Goal: Information Seeking & Learning: Learn about a topic

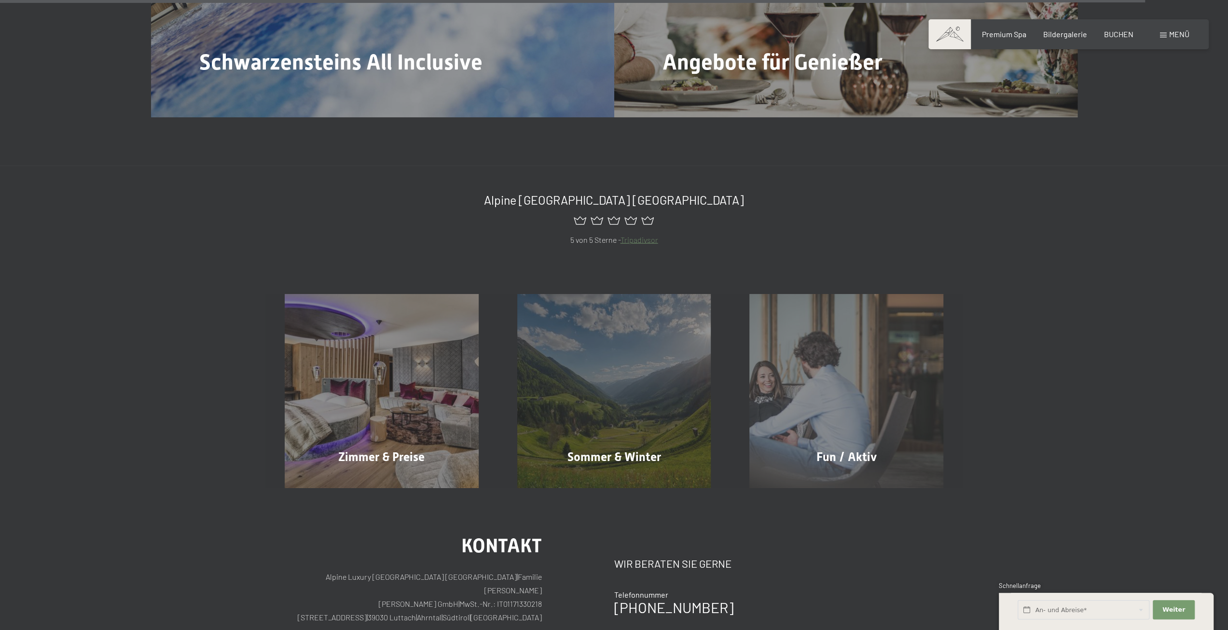
scroll to position [5324, 0]
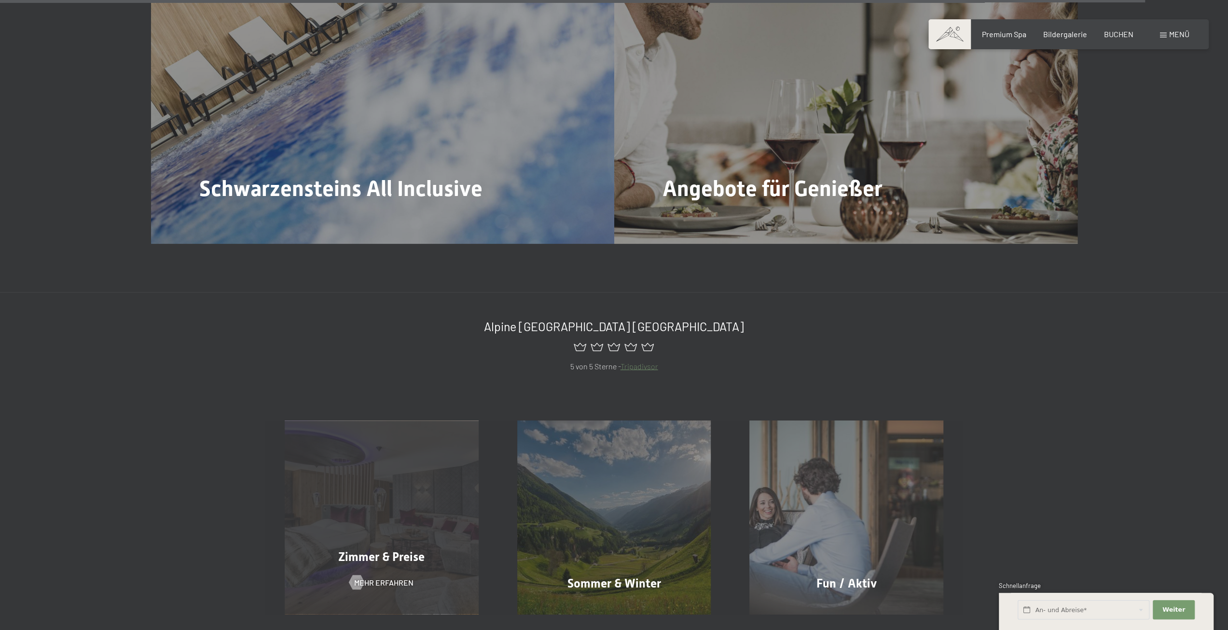
click at [341, 480] on div "Zimmer & Preise Mehr erfahren" at bounding box center [381, 517] width 233 height 194
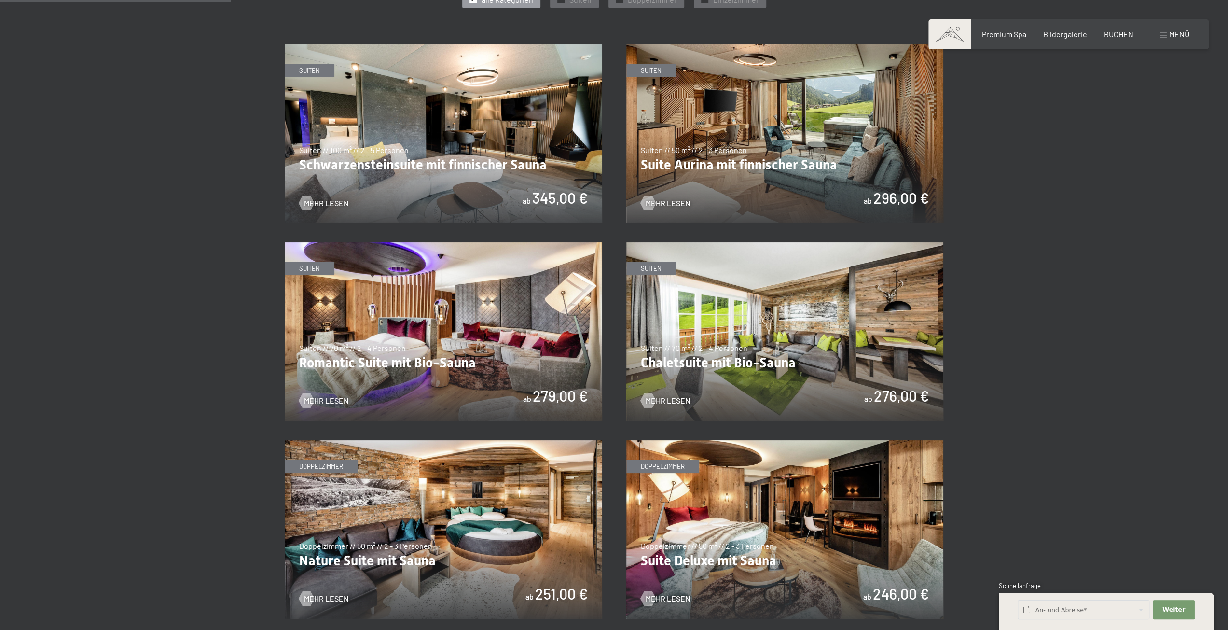
scroll to position [579, 0]
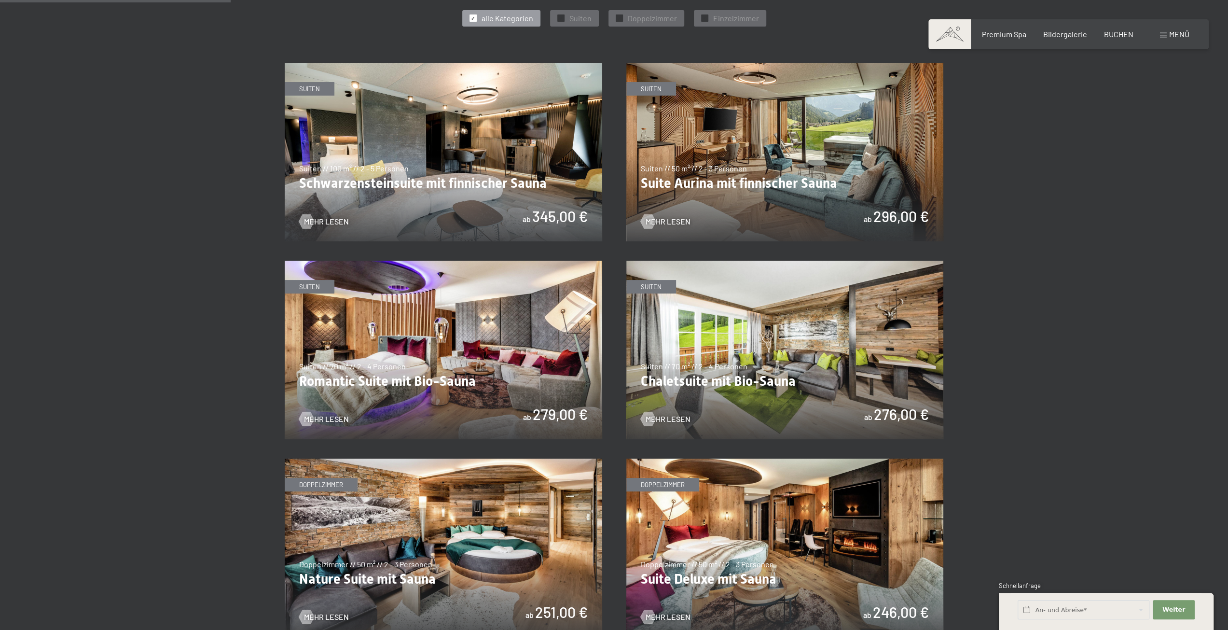
click at [423, 111] on img at bounding box center [443, 152] width 317 height 178
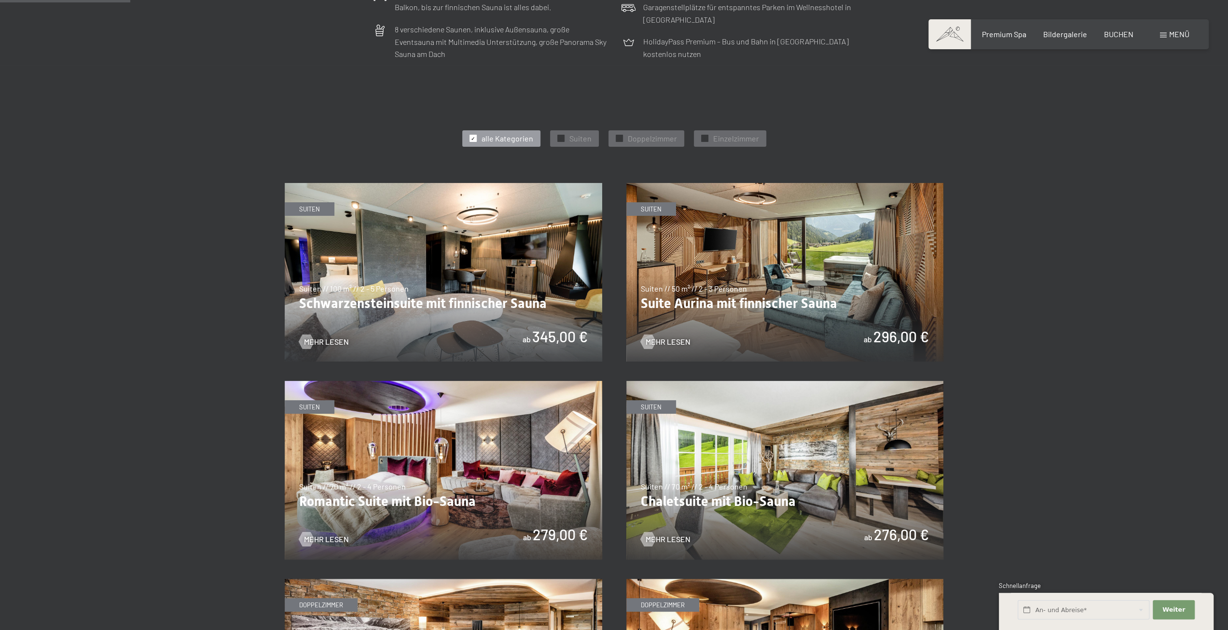
scroll to position [482, 0]
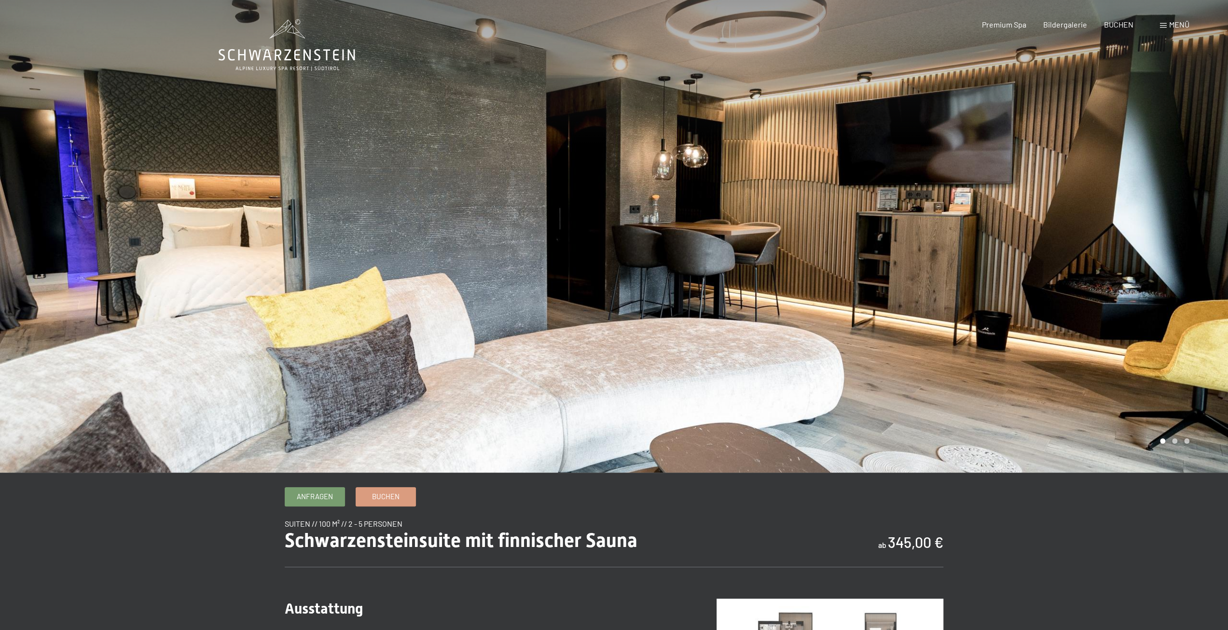
click at [1205, 293] on div at bounding box center [921, 236] width 614 height 472
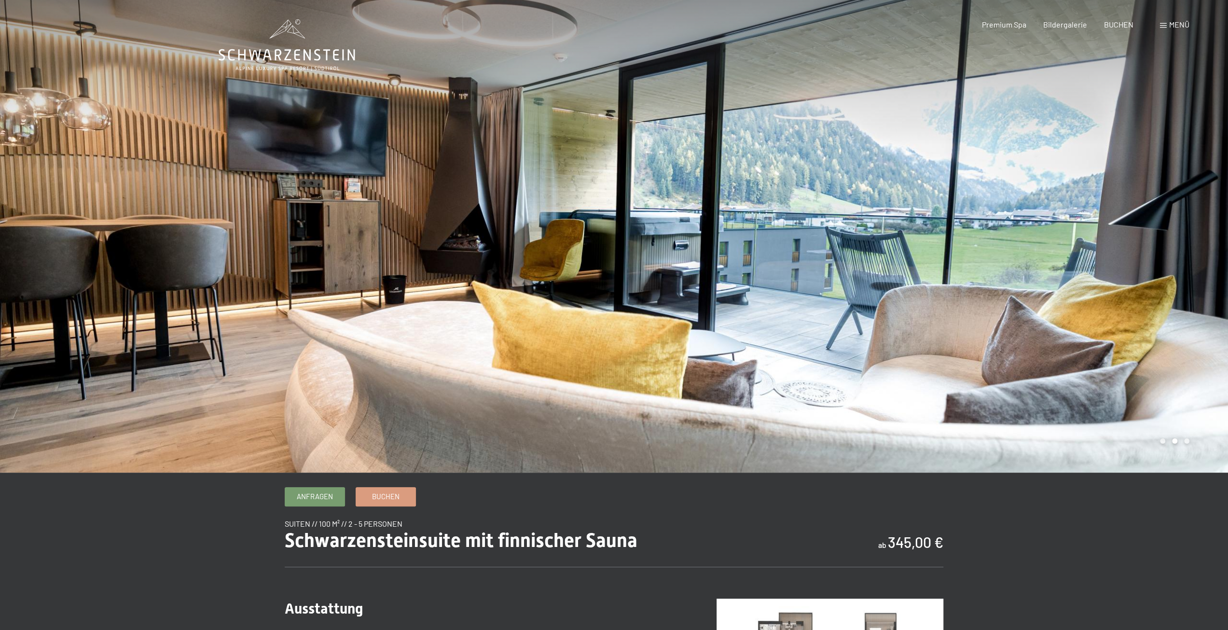
click at [1198, 291] on div at bounding box center [921, 236] width 614 height 472
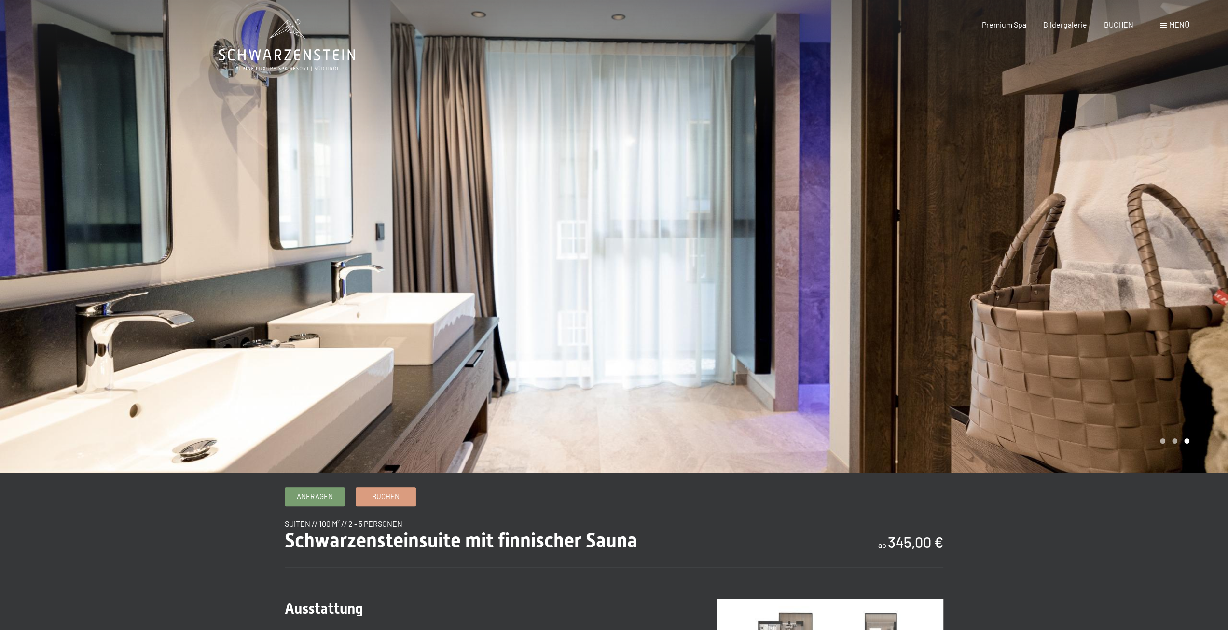
click at [161, 220] on div at bounding box center [307, 236] width 614 height 472
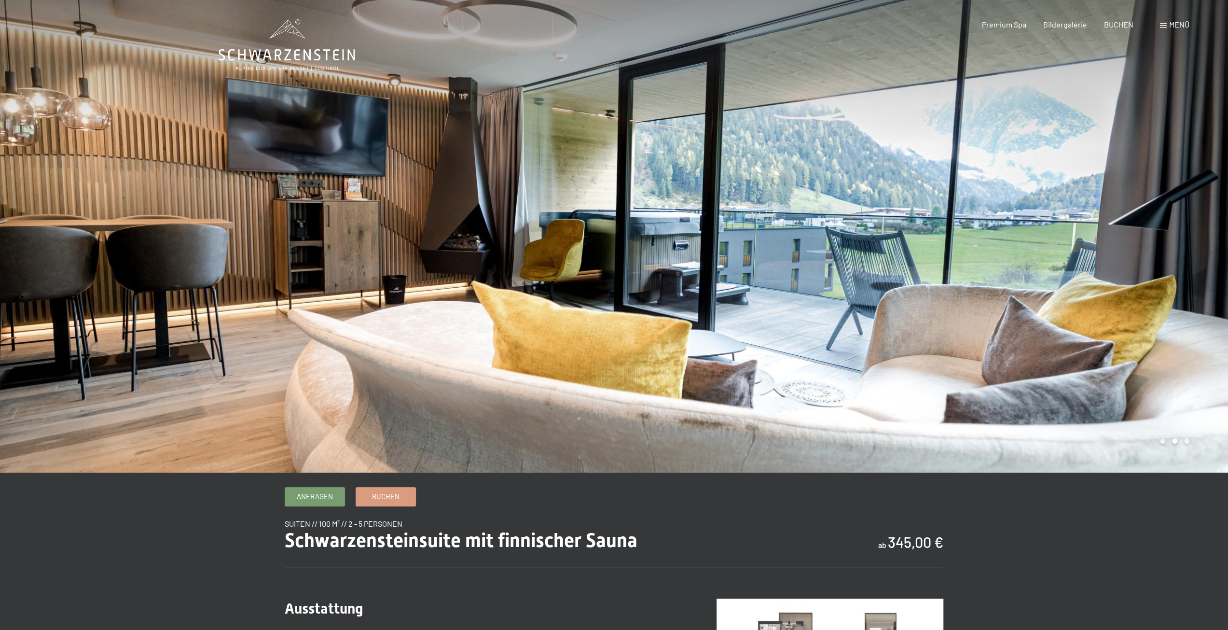
click at [1099, 227] on div at bounding box center [921, 236] width 614 height 472
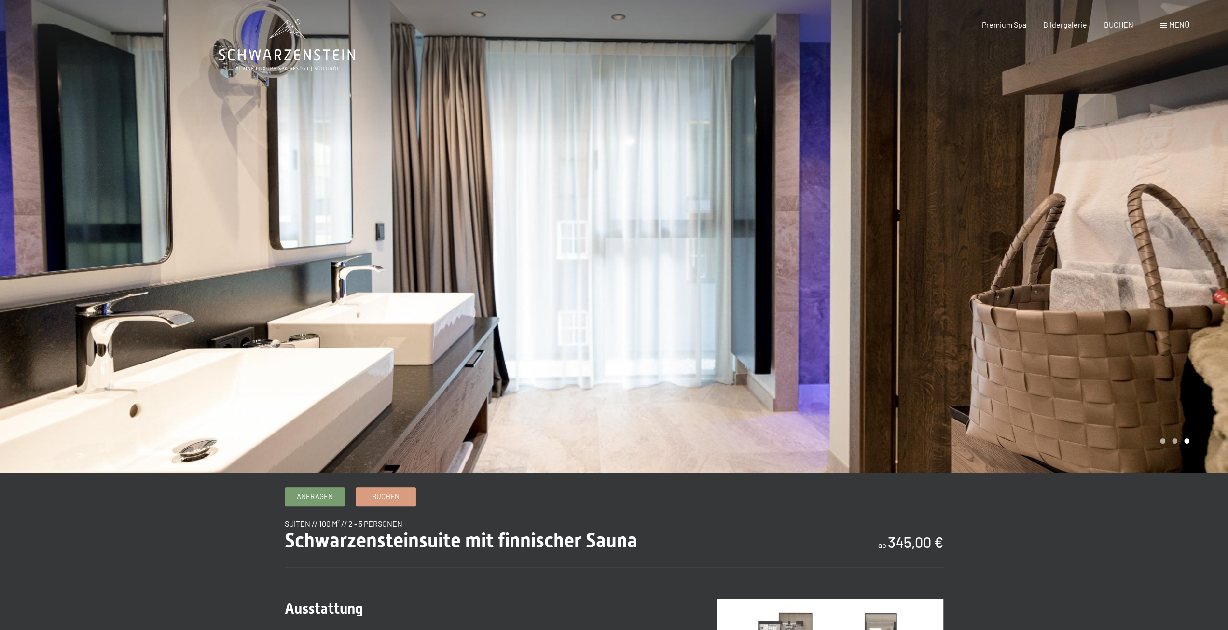
click at [1099, 227] on div at bounding box center [921, 236] width 614 height 472
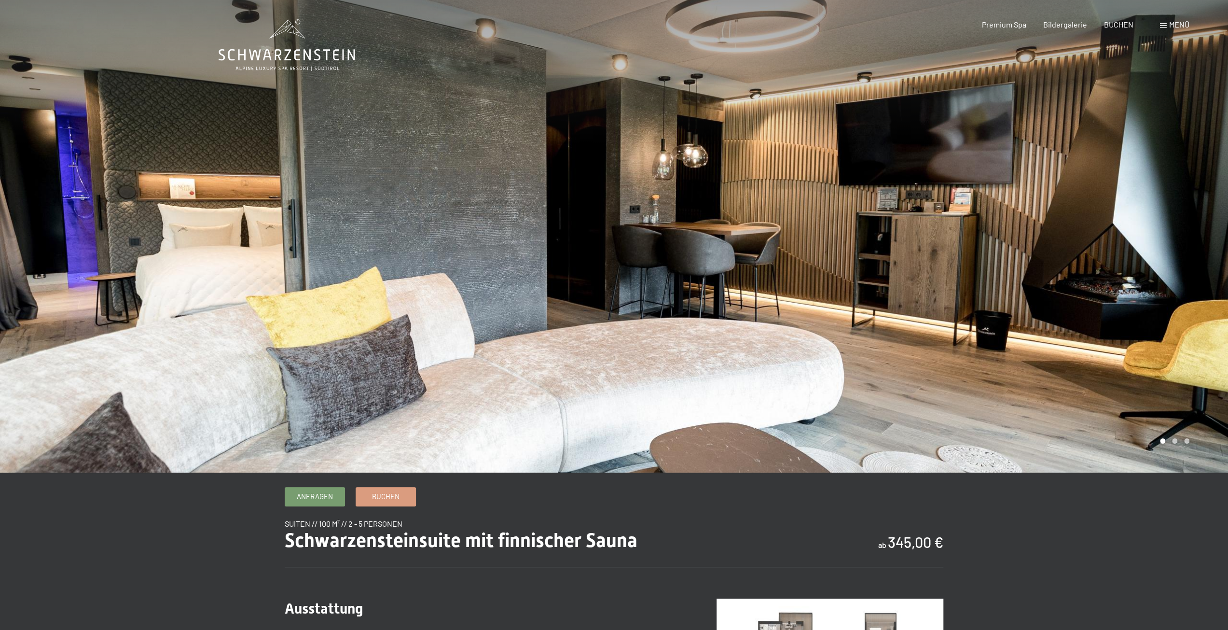
click at [1099, 227] on div at bounding box center [921, 236] width 614 height 472
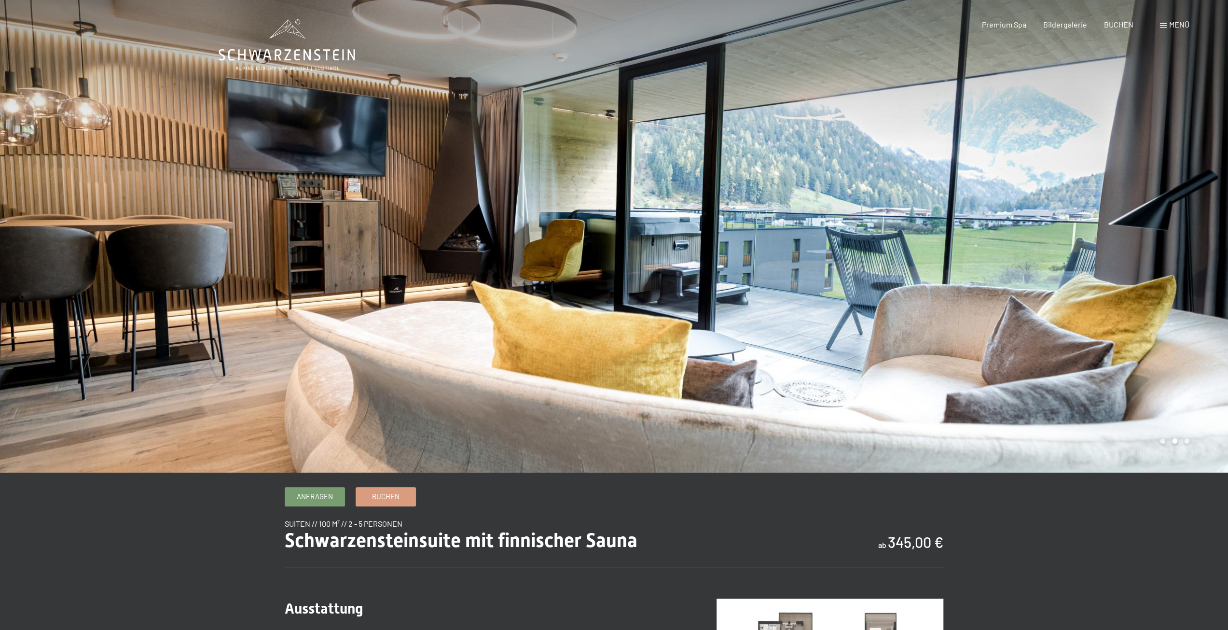
click at [1099, 227] on div at bounding box center [921, 236] width 614 height 472
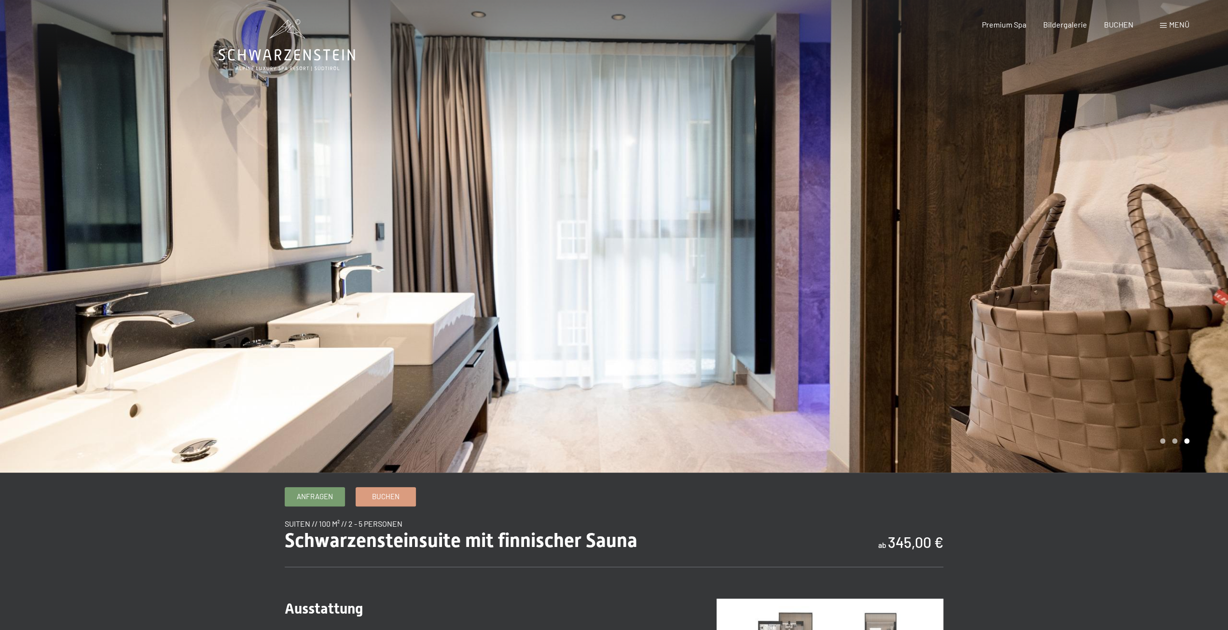
click at [1099, 227] on div at bounding box center [921, 236] width 614 height 472
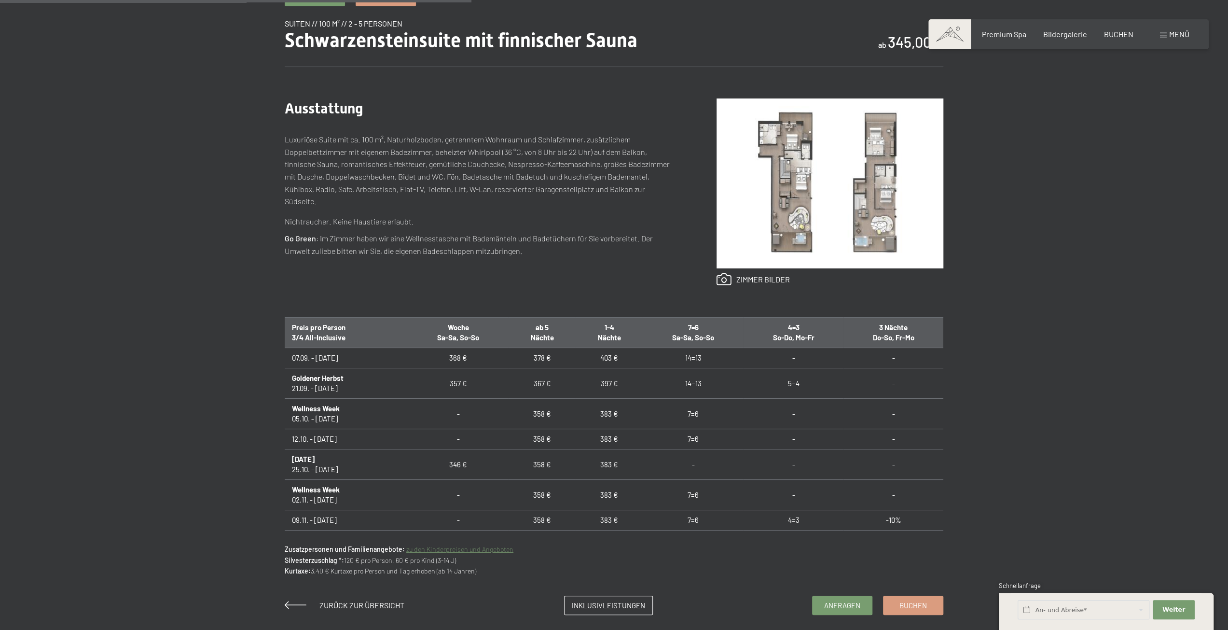
scroll to position [579, 0]
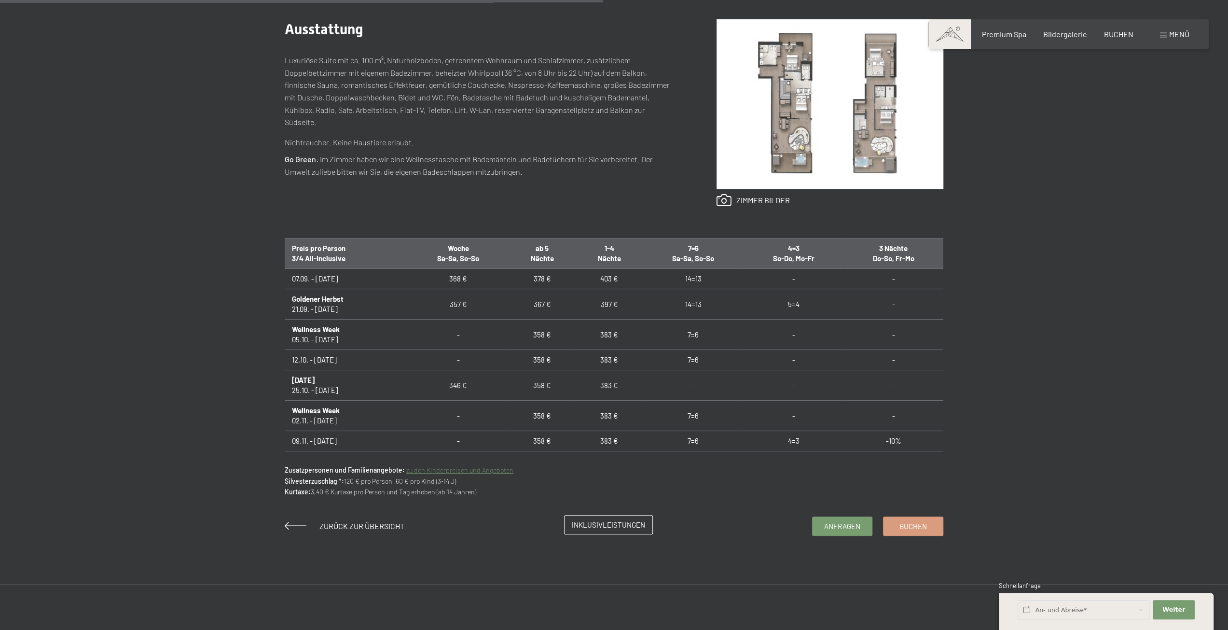
click at [566, 521] on link "Inklusivleistungen" at bounding box center [608, 524] width 88 height 18
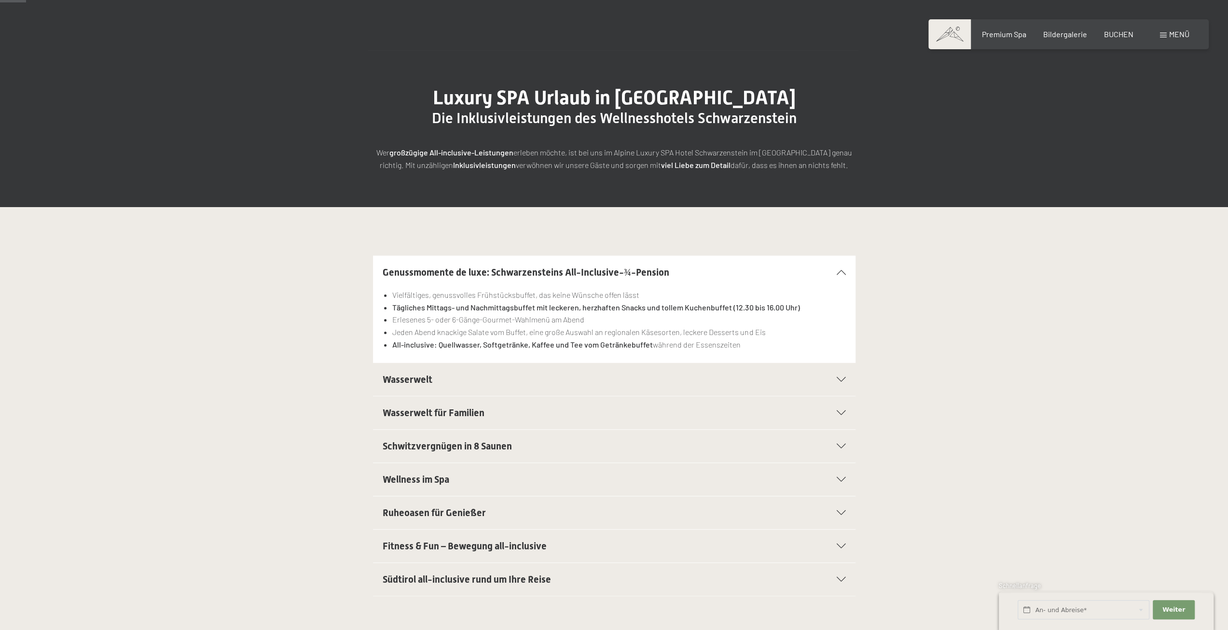
scroll to position [48, 0]
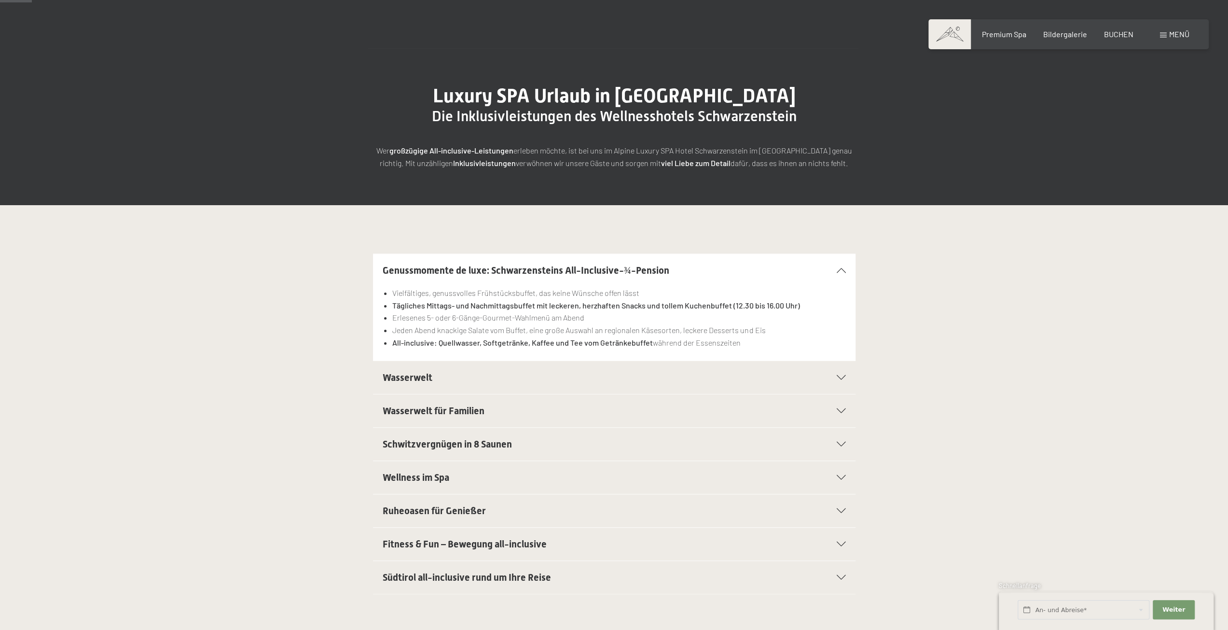
click at [458, 381] on h2 "Wasserwelt" at bounding box center [591, 377] width 417 height 14
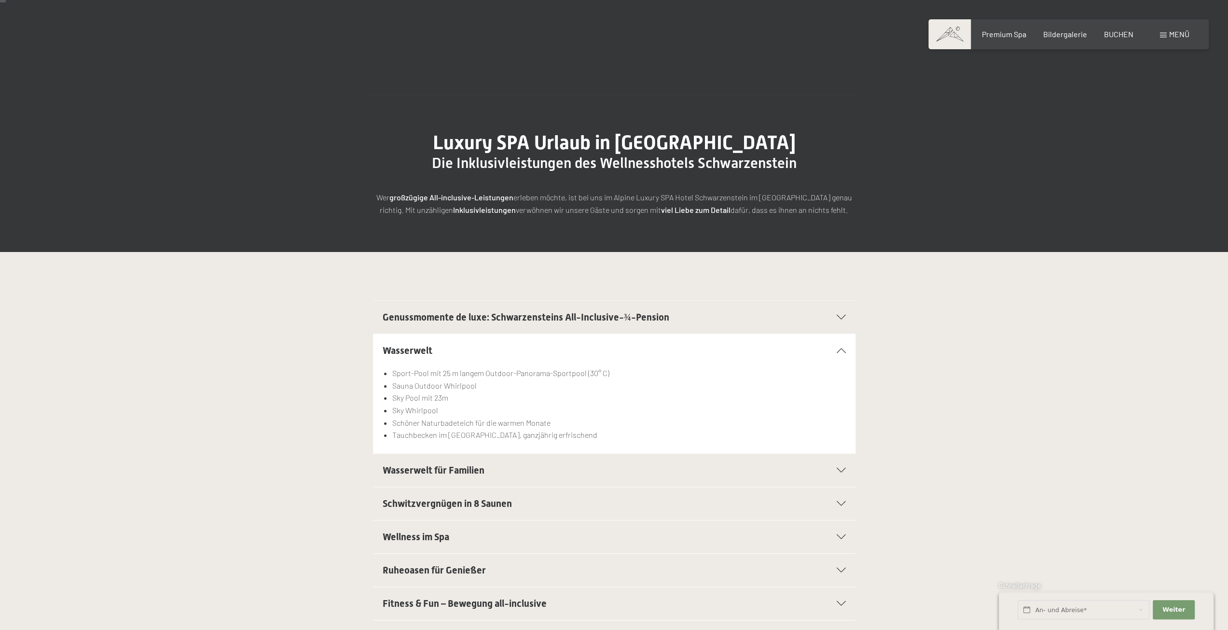
scroll to position [0, 0]
